Goal: Check status: Check status

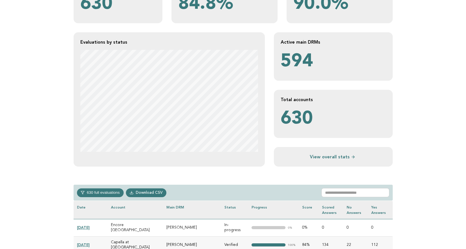
scroll to position [129, 0]
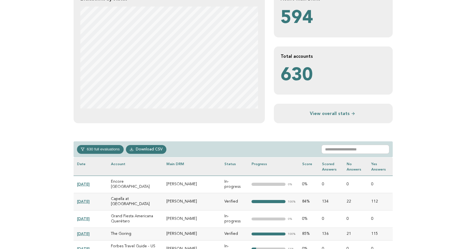
click at [97, 148] on button "630 full evaluations" at bounding box center [100, 149] width 47 height 8
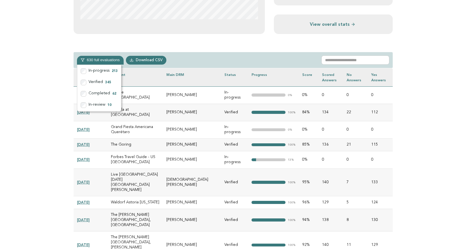
scroll to position [223, 0]
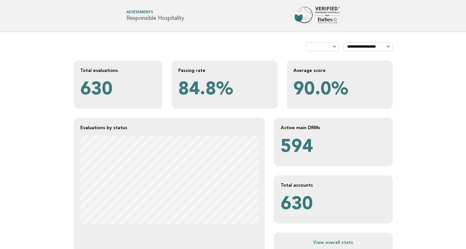
scroll to position [223, 0]
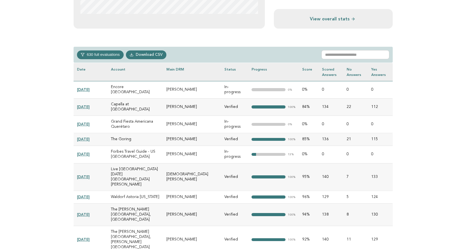
click at [103, 52] on button "630 full evaluations" at bounding box center [100, 54] width 47 height 8
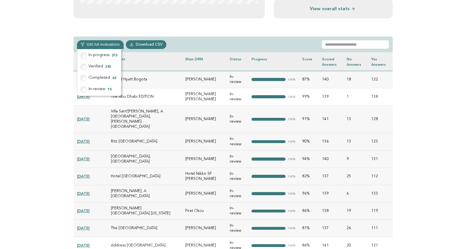
scroll to position [236, 0]
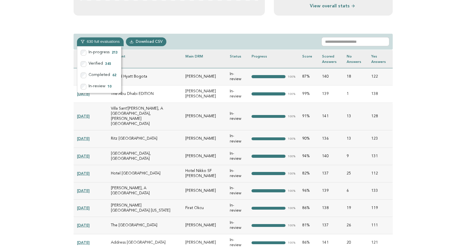
click at [149, 130] on td "Ritz [GEOGRAPHIC_DATA]" at bounding box center [144, 138] width 75 height 17
click at [88, 136] on link "[DATE]" at bounding box center [83, 138] width 13 height 5
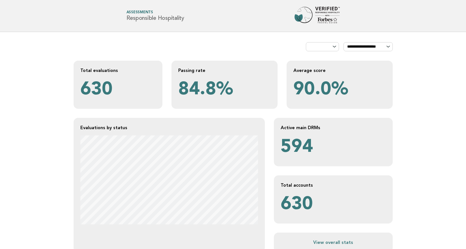
scroll to position [236, 0]
